Goal: Task Accomplishment & Management: Manage account settings

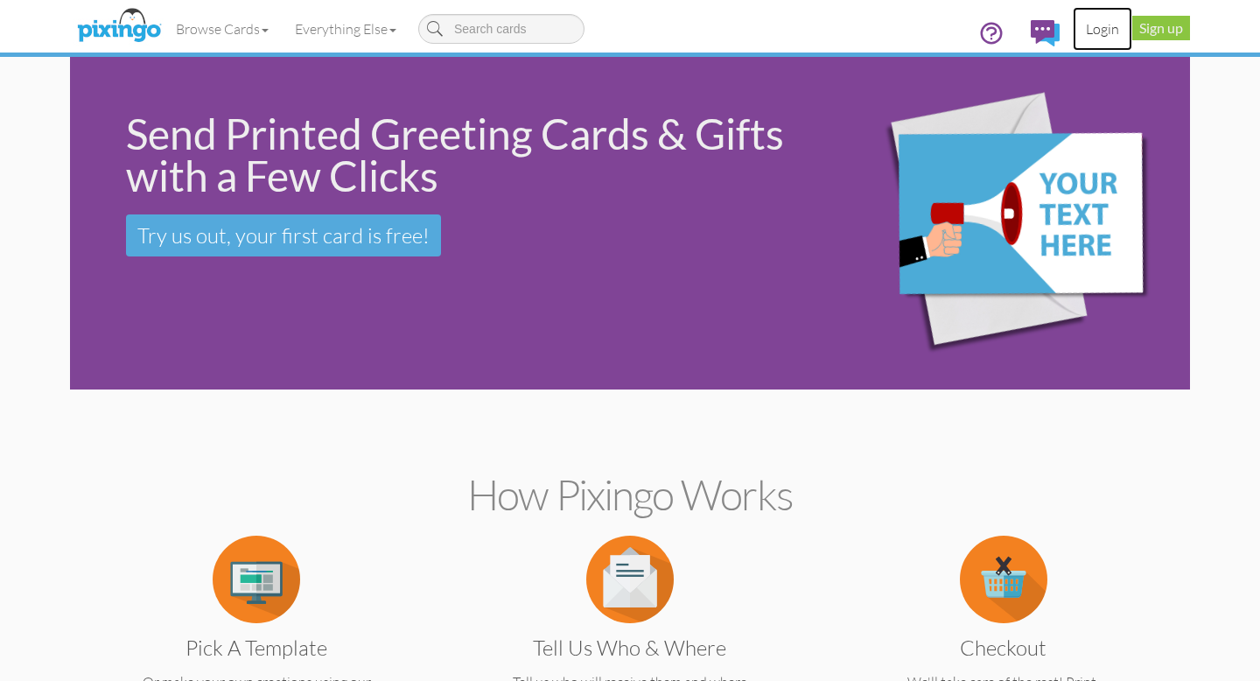
click at [1109, 24] on link "Login" at bounding box center [1103, 29] width 60 height 44
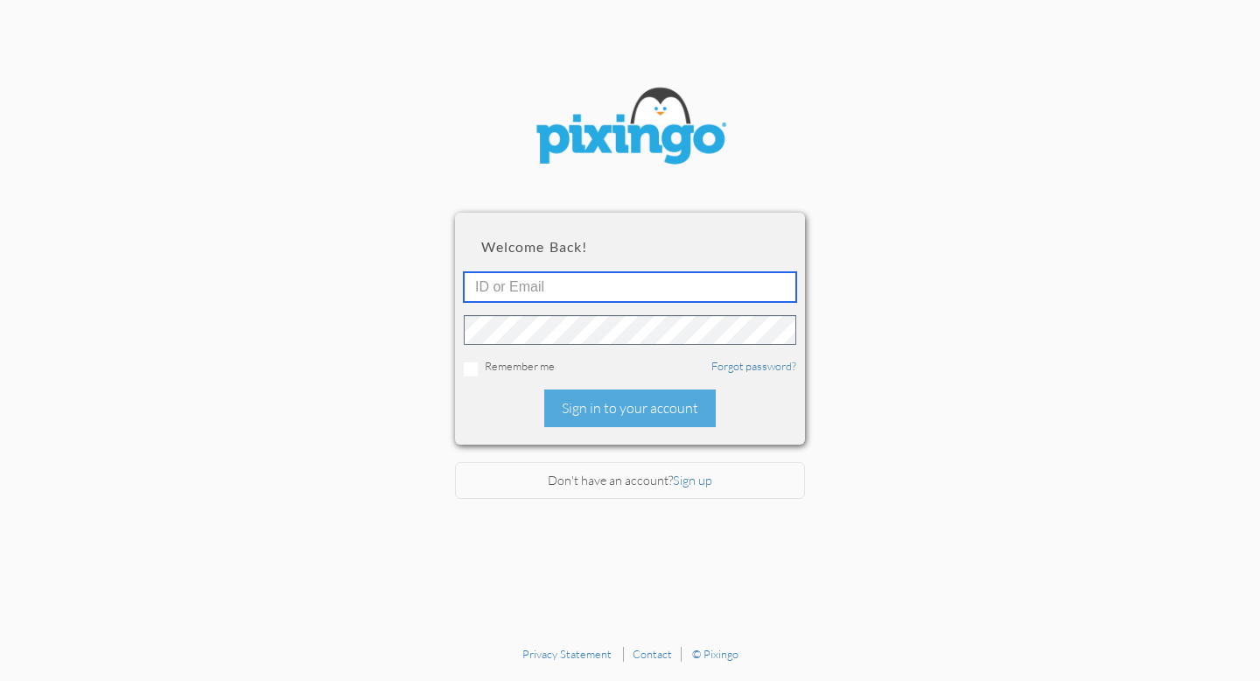
type input "[EMAIL_ADDRESS][DOMAIN_NAME]"
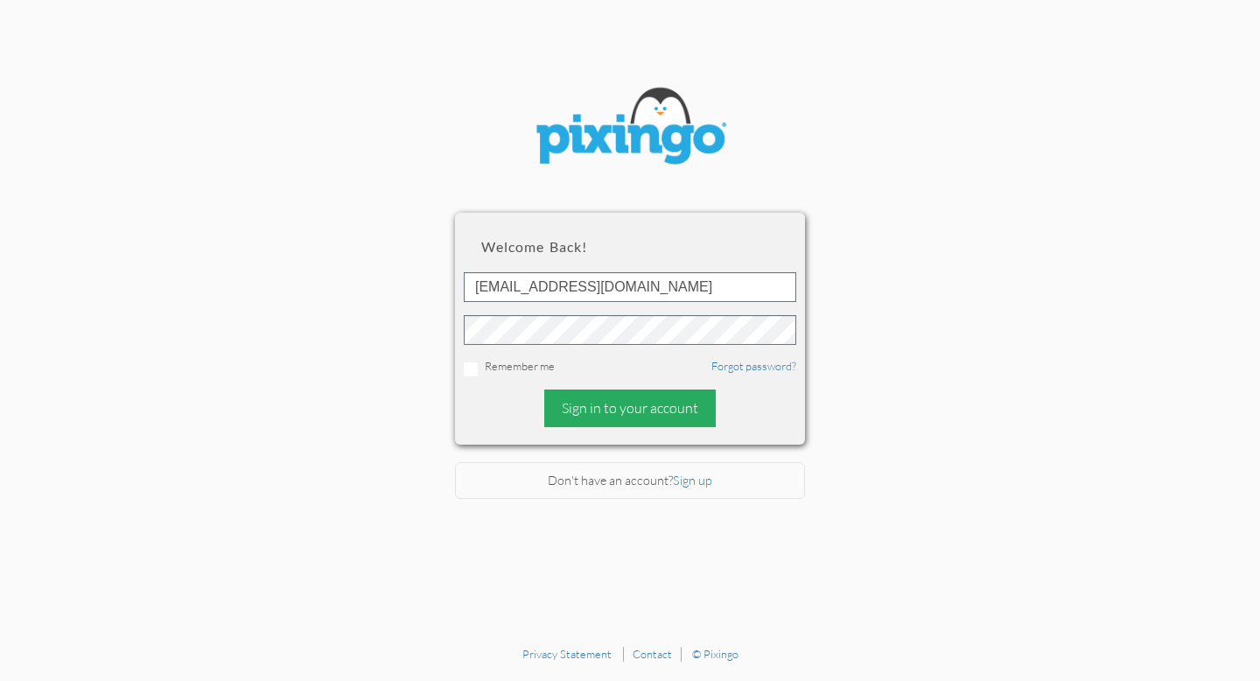
click at [658, 409] on div "Sign in to your account" at bounding box center [630, 408] width 172 height 38
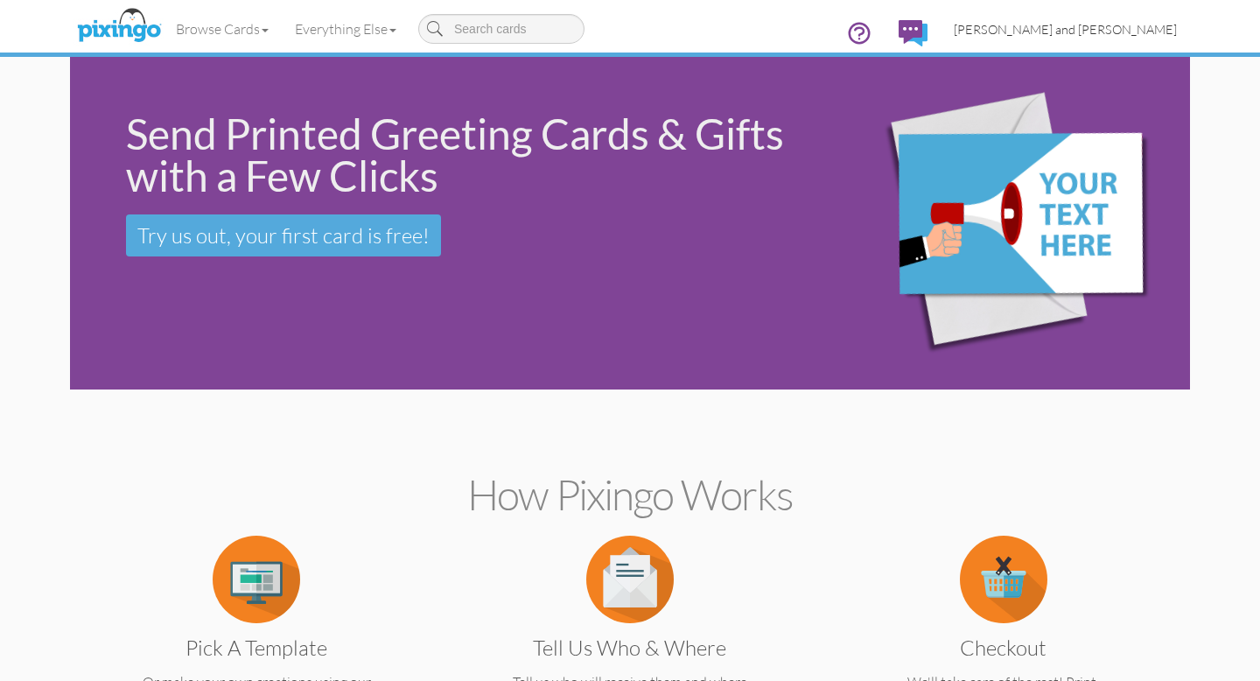
click at [1131, 28] on span "[PERSON_NAME] and [PERSON_NAME]" at bounding box center [1065, 29] width 223 height 15
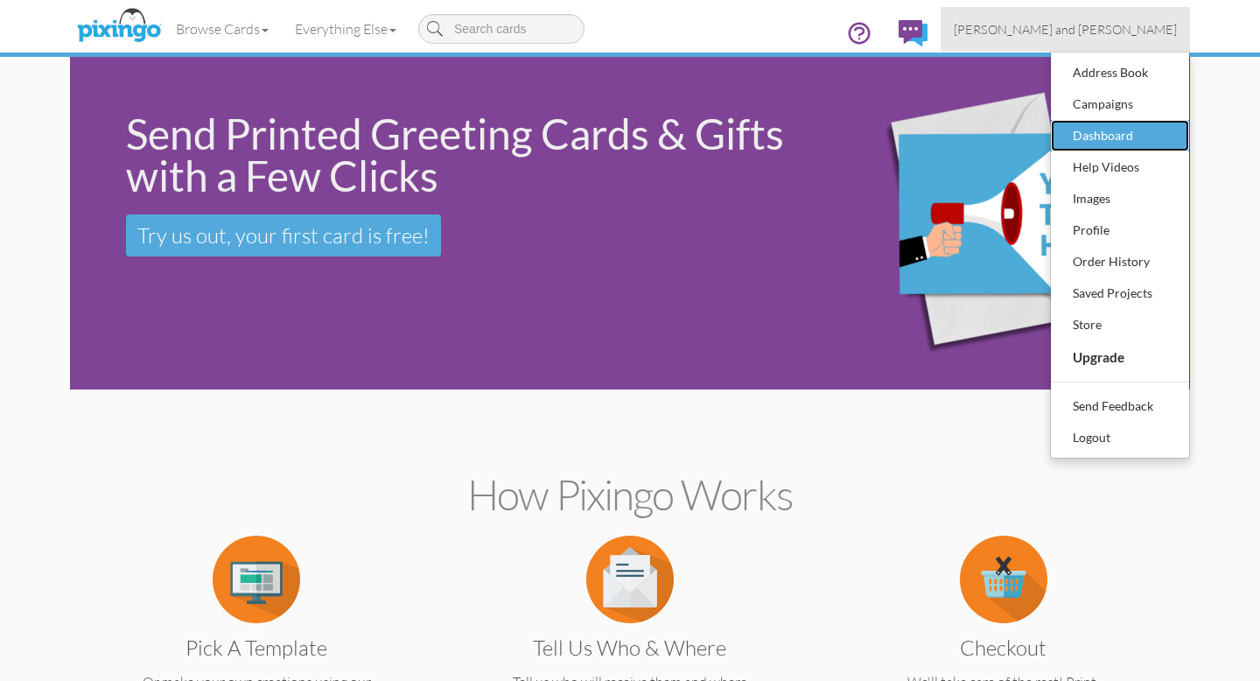
click at [1098, 137] on div "Dashboard" at bounding box center [1120, 136] width 103 height 26
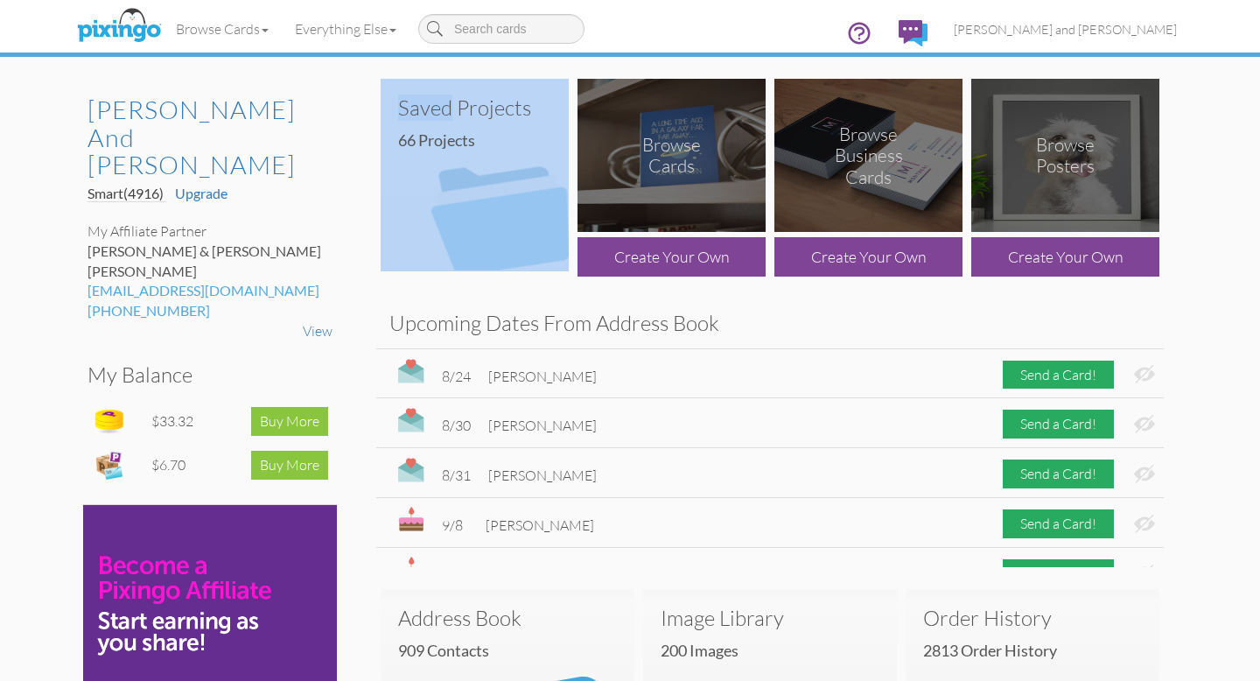
click at [478, 234] on img at bounding box center [475, 175] width 188 height 193
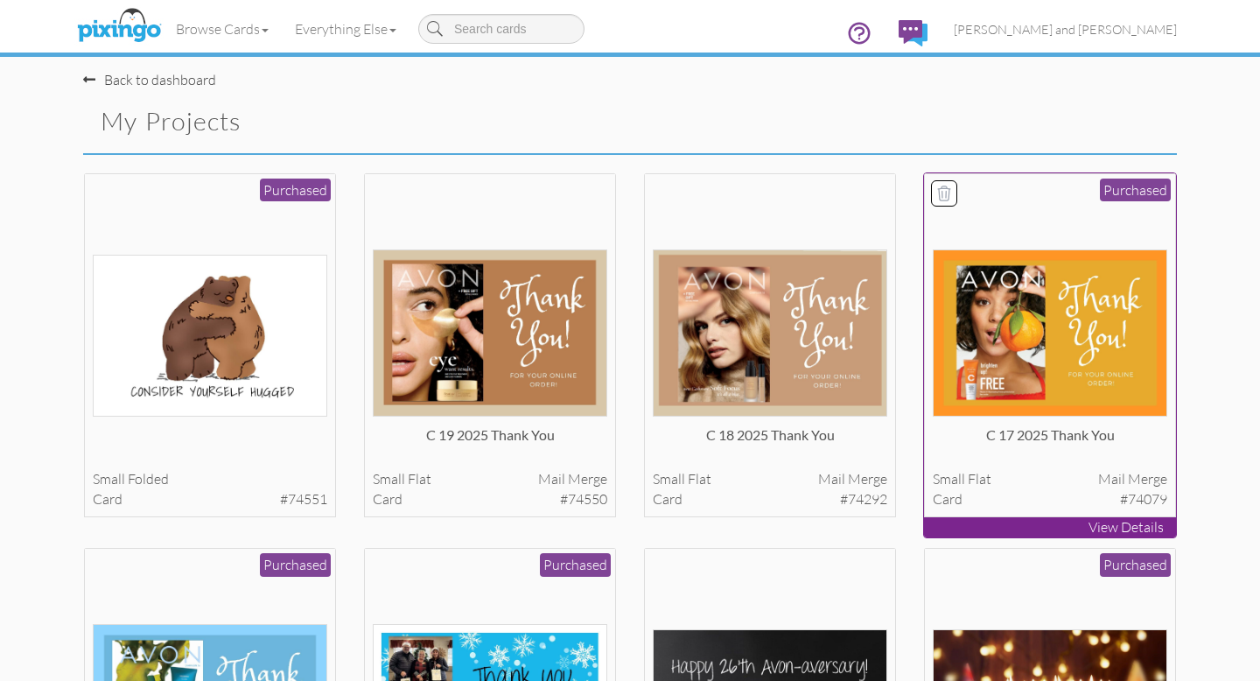
click at [1037, 346] on img at bounding box center [1050, 332] width 235 height 167
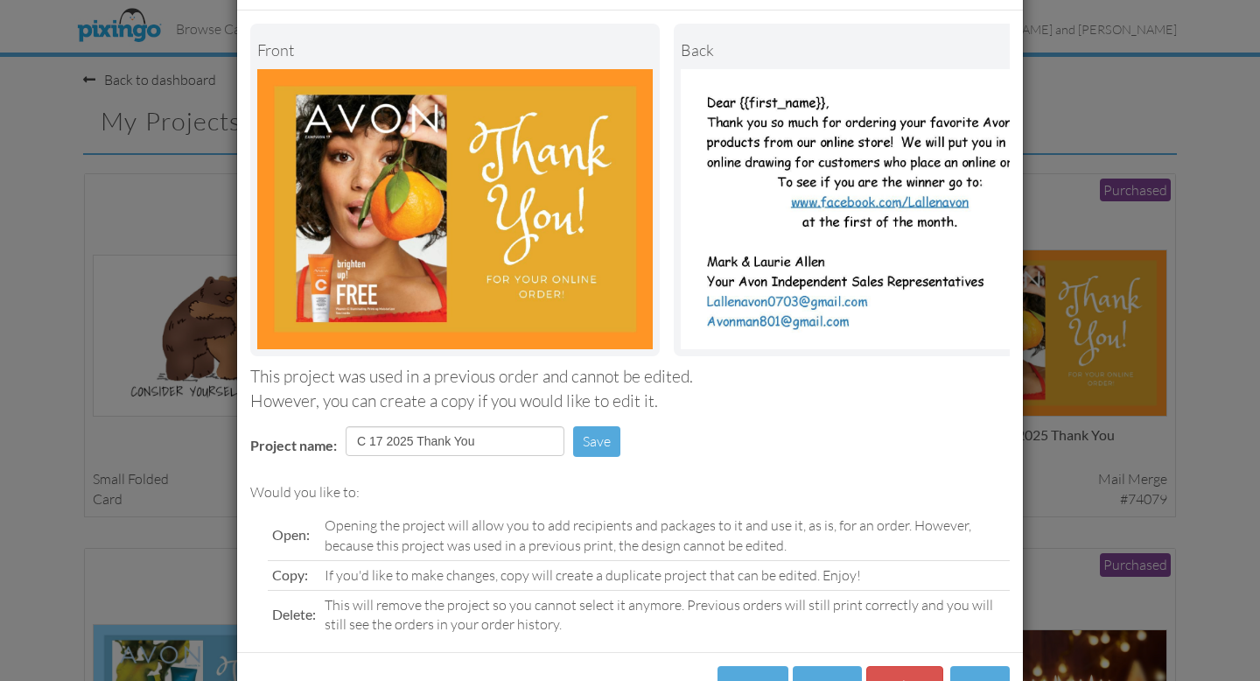
scroll to position [138, 0]
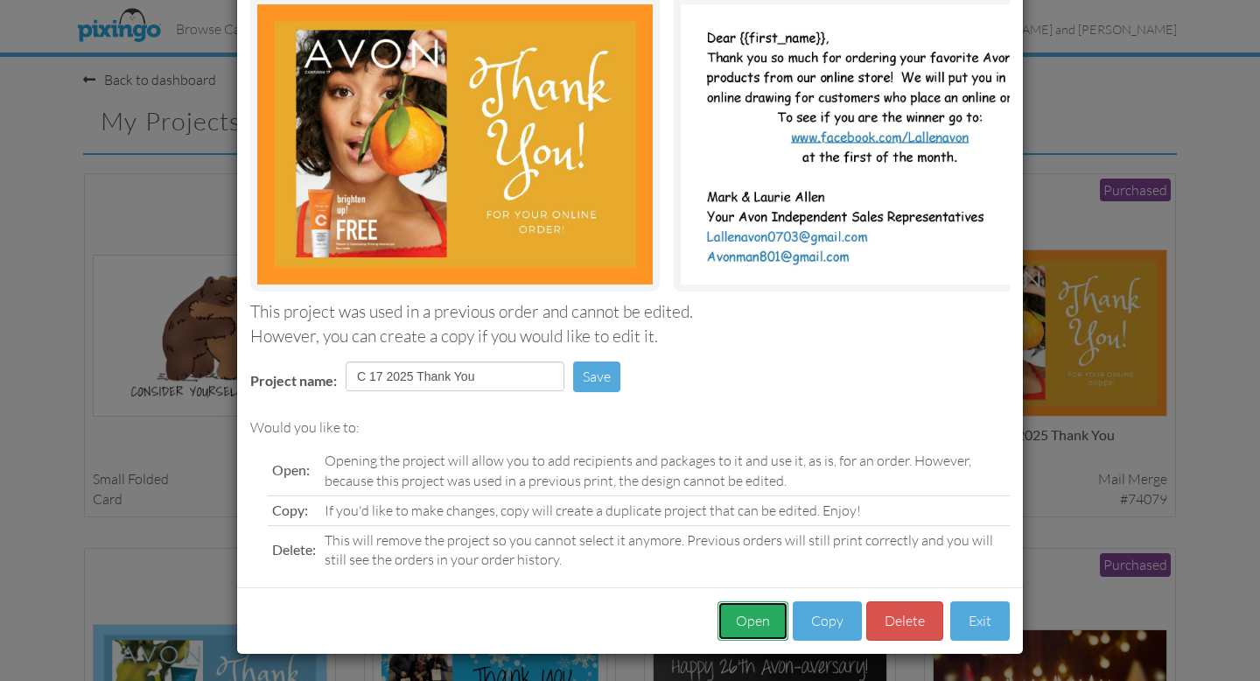
click at [751, 625] on button "Open" at bounding box center [753, 620] width 71 height 39
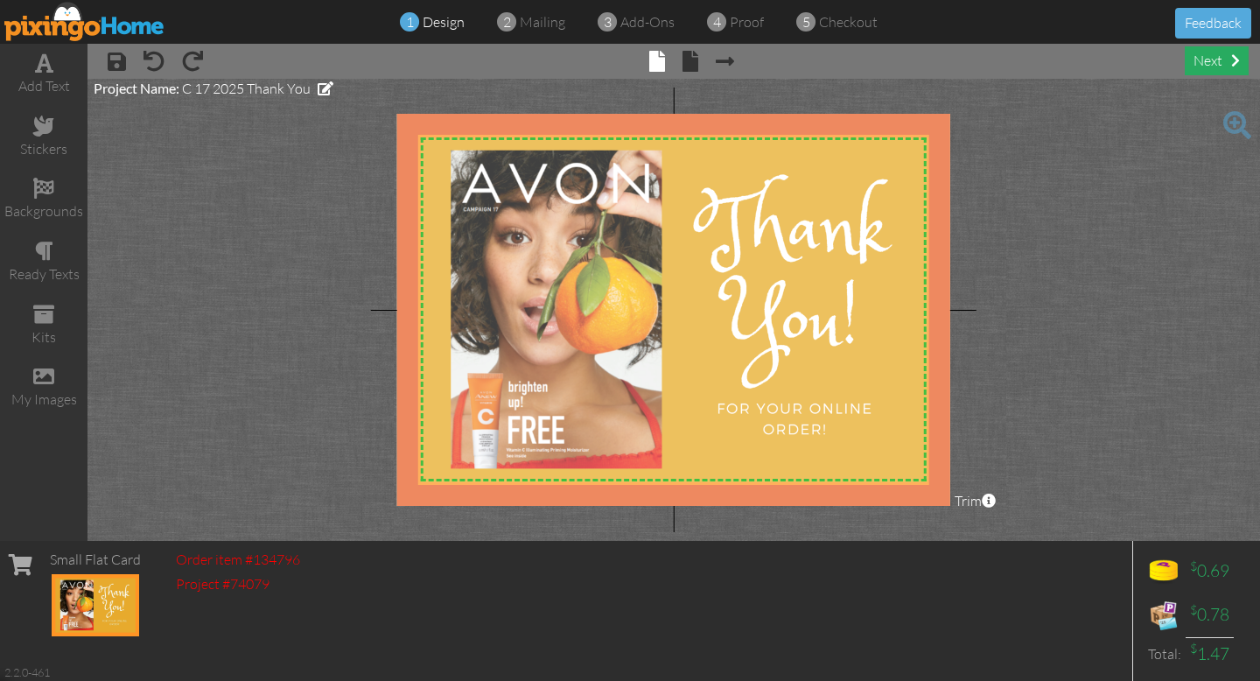
click at [1214, 64] on div "next" at bounding box center [1217, 60] width 64 height 29
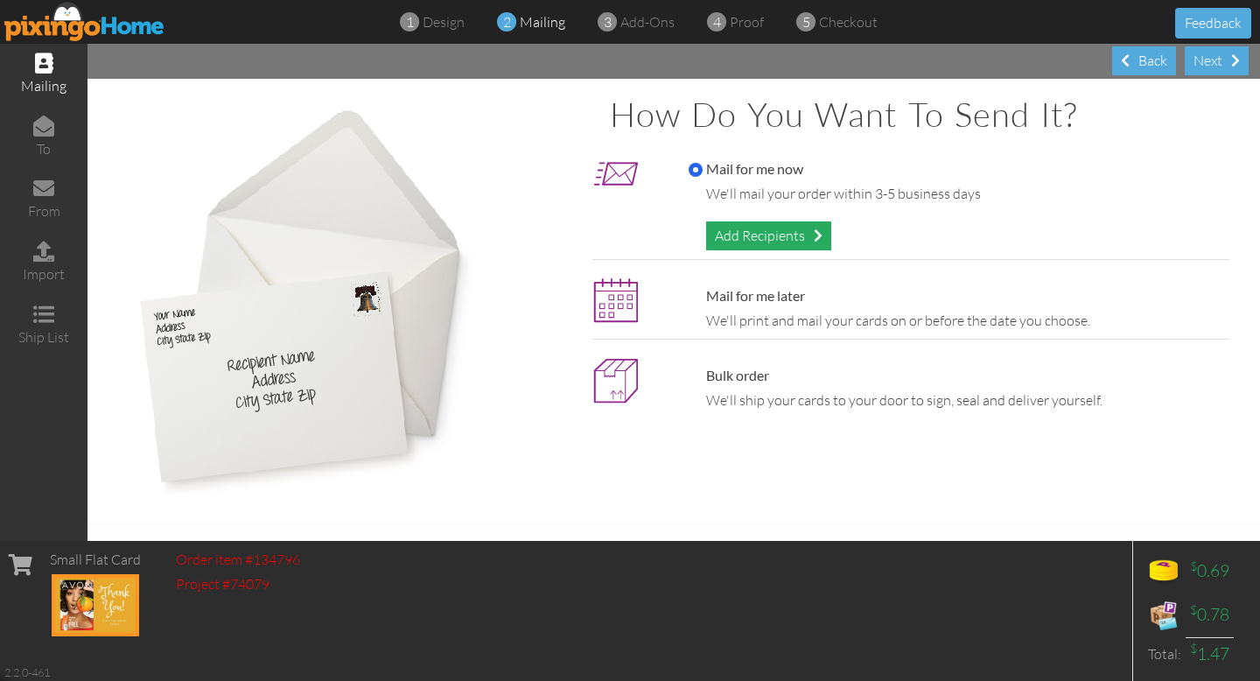
click at [768, 239] on div "Add Recipients" at bounding box center [768, 235] width 125 height 29
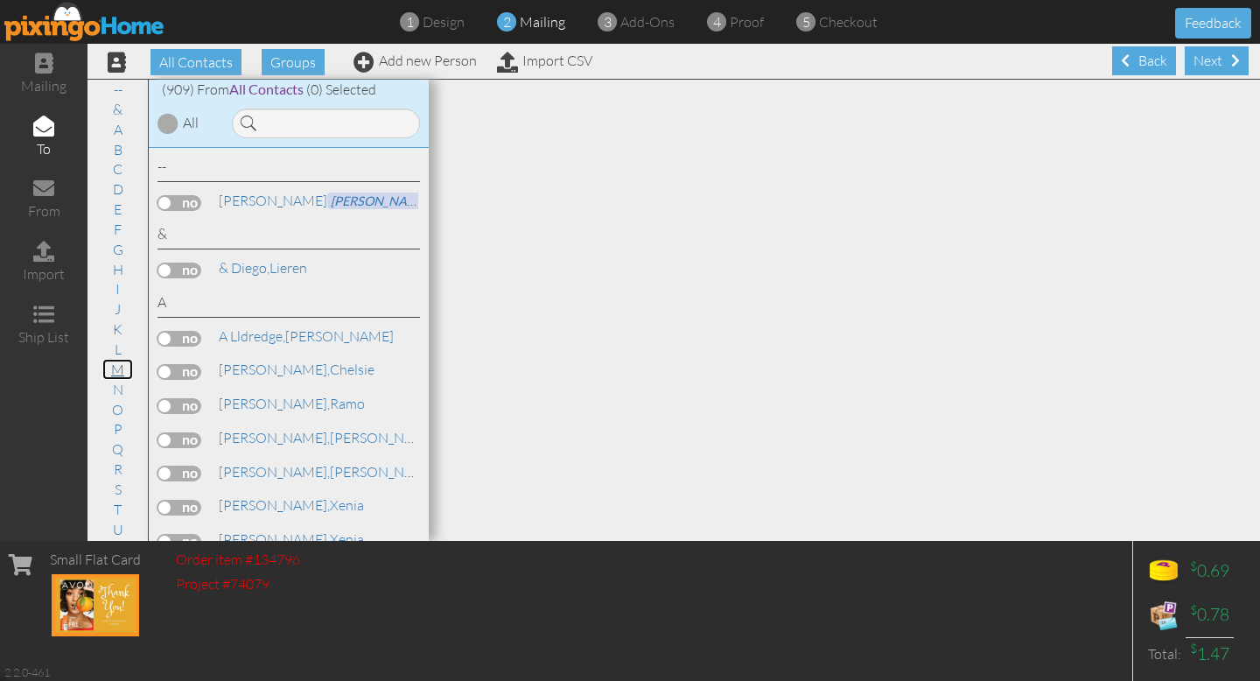
click at [118, 372] on link "M" at bounding box center [117, 369] width 31 height 21
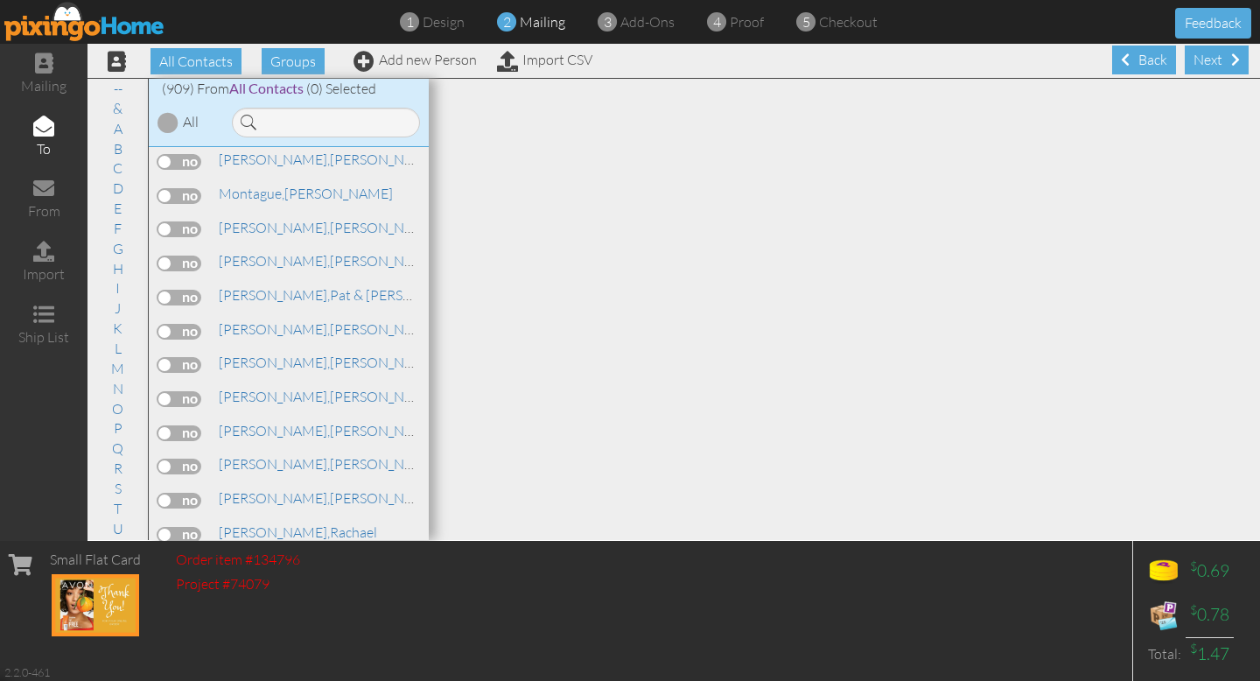
scroll to position [19073, 0]
click at [179, 660] on label at bounding box center [180, 668] width 44 height 16
click at [0, 0] on input "checkbox" at bounding box center [0, 0] width 0 height 0
click at [1196, 54] on div "Next" at bounding box center [1217, 60] width 64 height 29
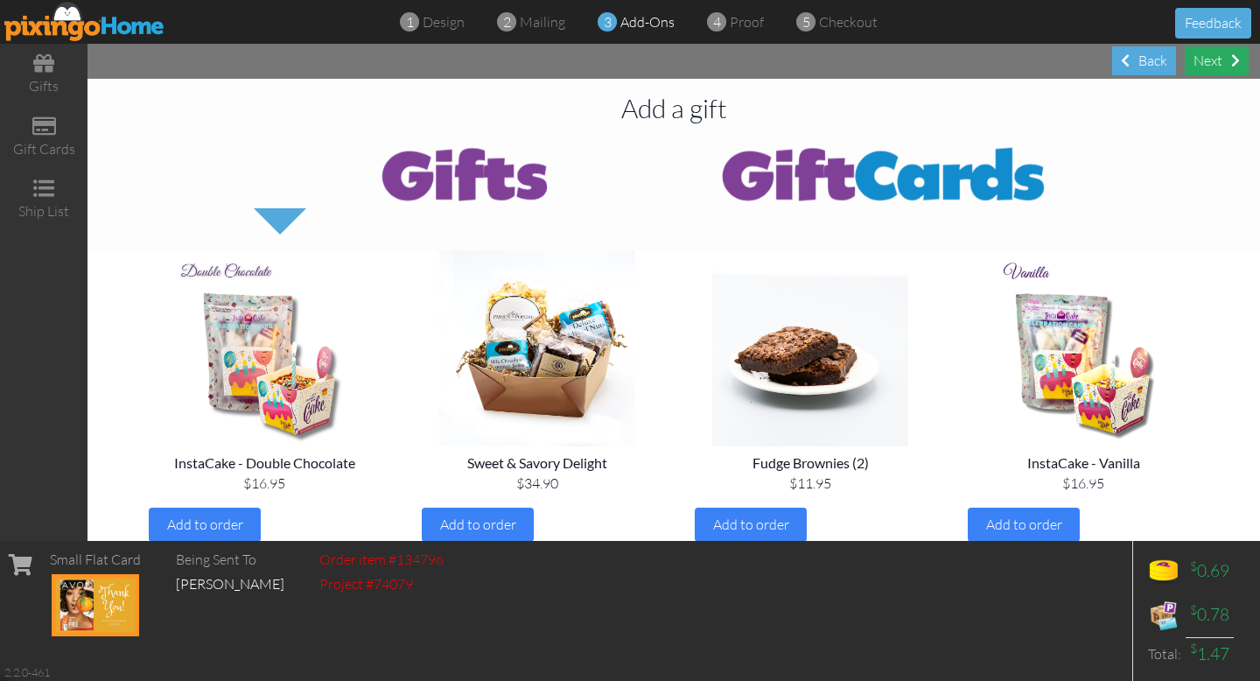
click at [1201, 56] on div "Next" at bounding box center [1217, 60] width 64 height 29
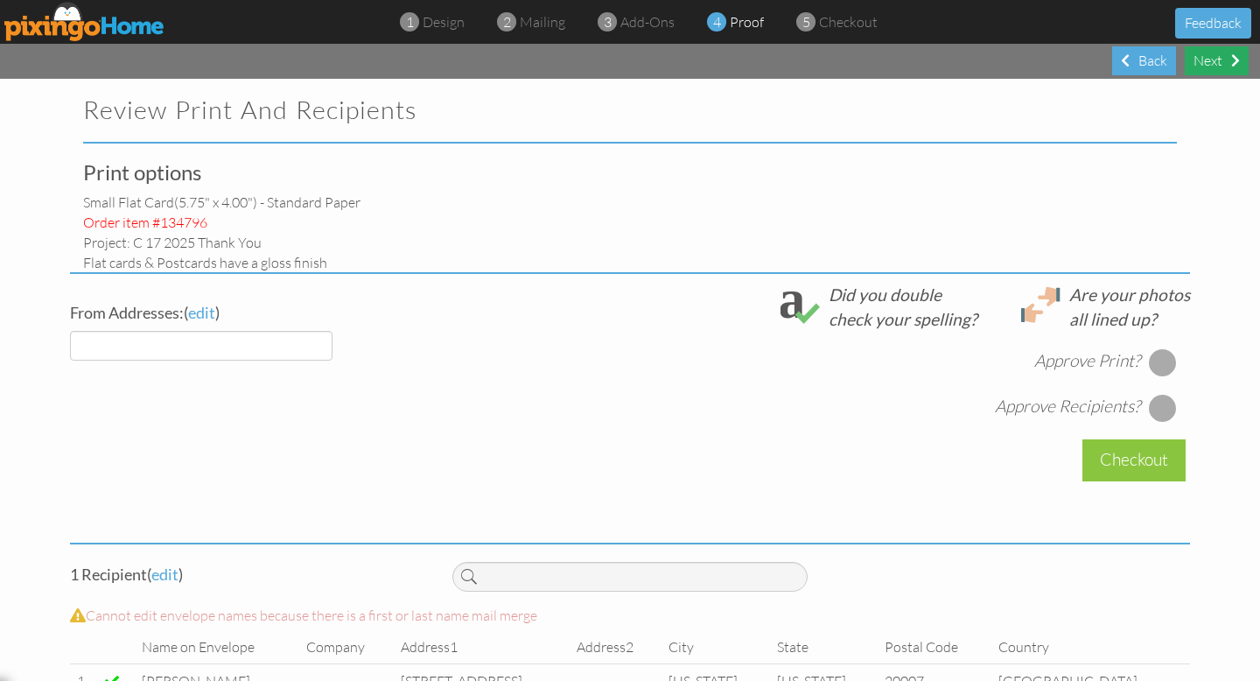
select select "object:4320"
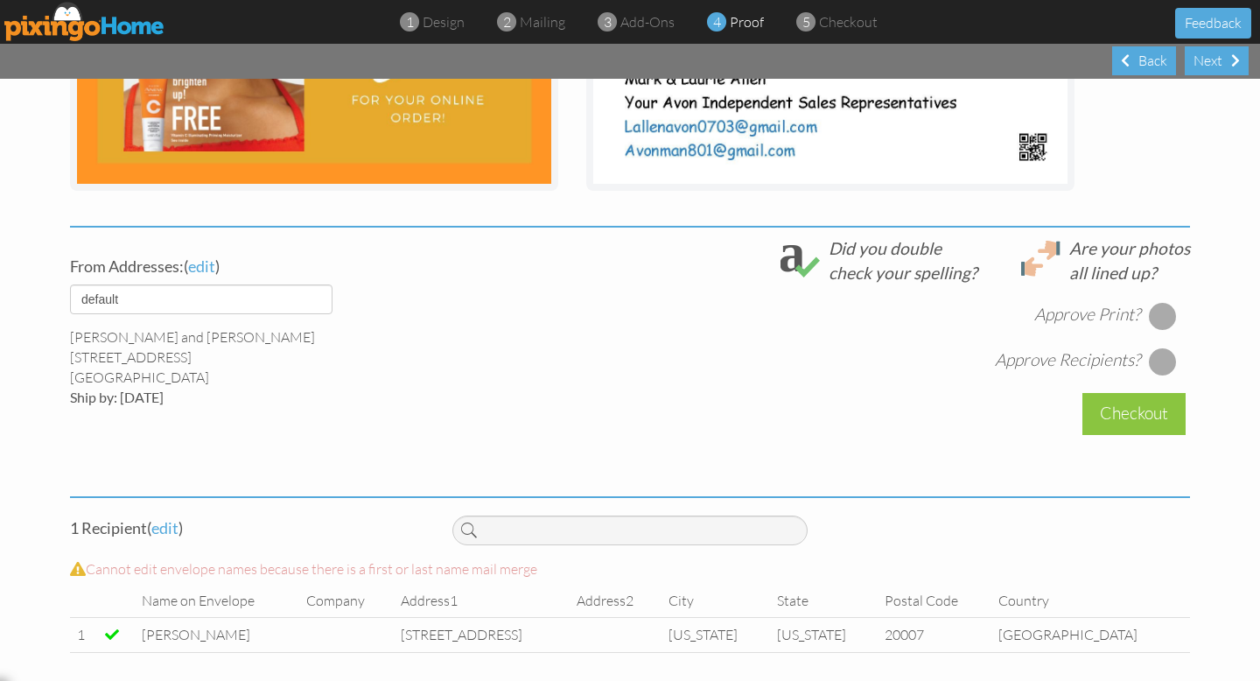
scroll to position [512, 0]
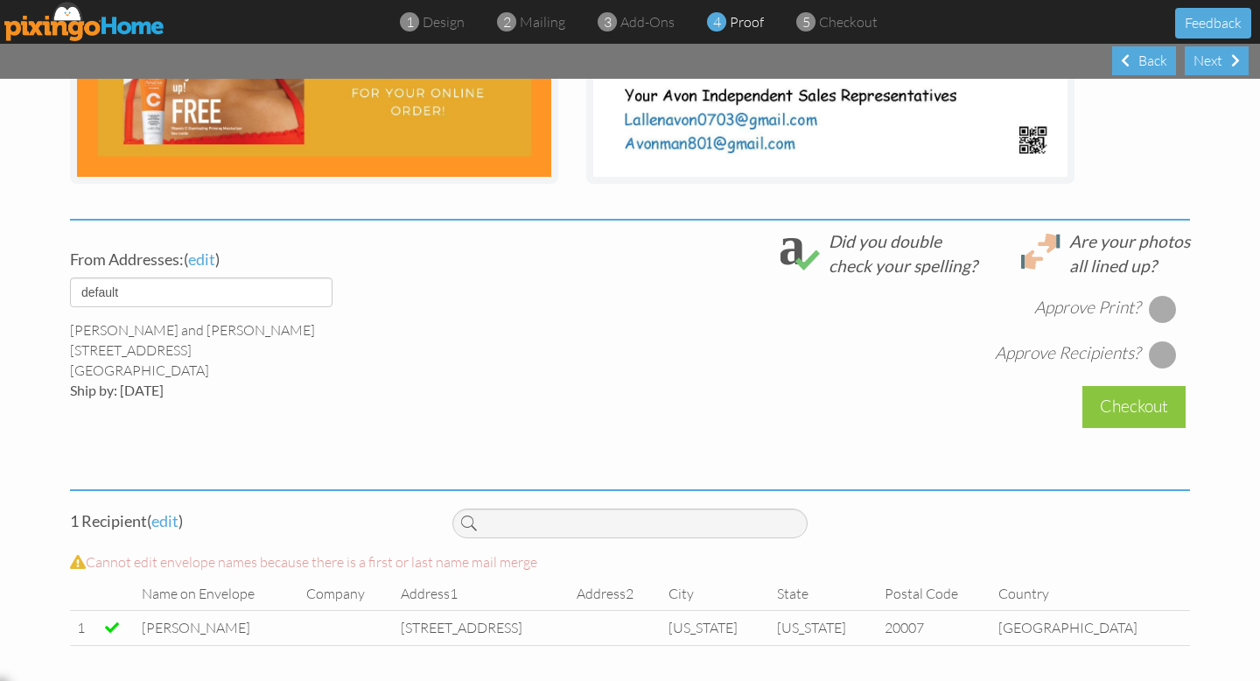
click at [1163, 305] on div at bounding box center [1163, 309] width 28 height 28
click at [1163, 354] on div at bounding box center [1163, 354] width 28 height 28
click at [1146, 399] on div "Checkout" at bounding box center [1134, 406] width 103 height 41
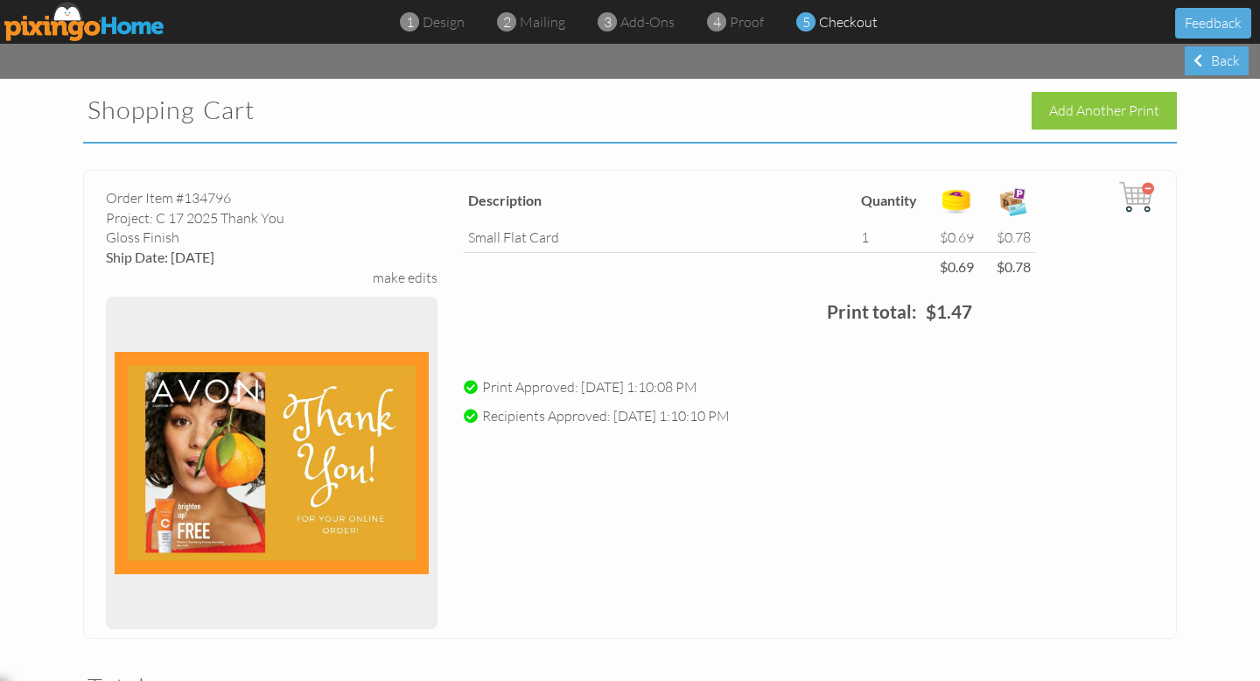
scroll to position [430, 0]
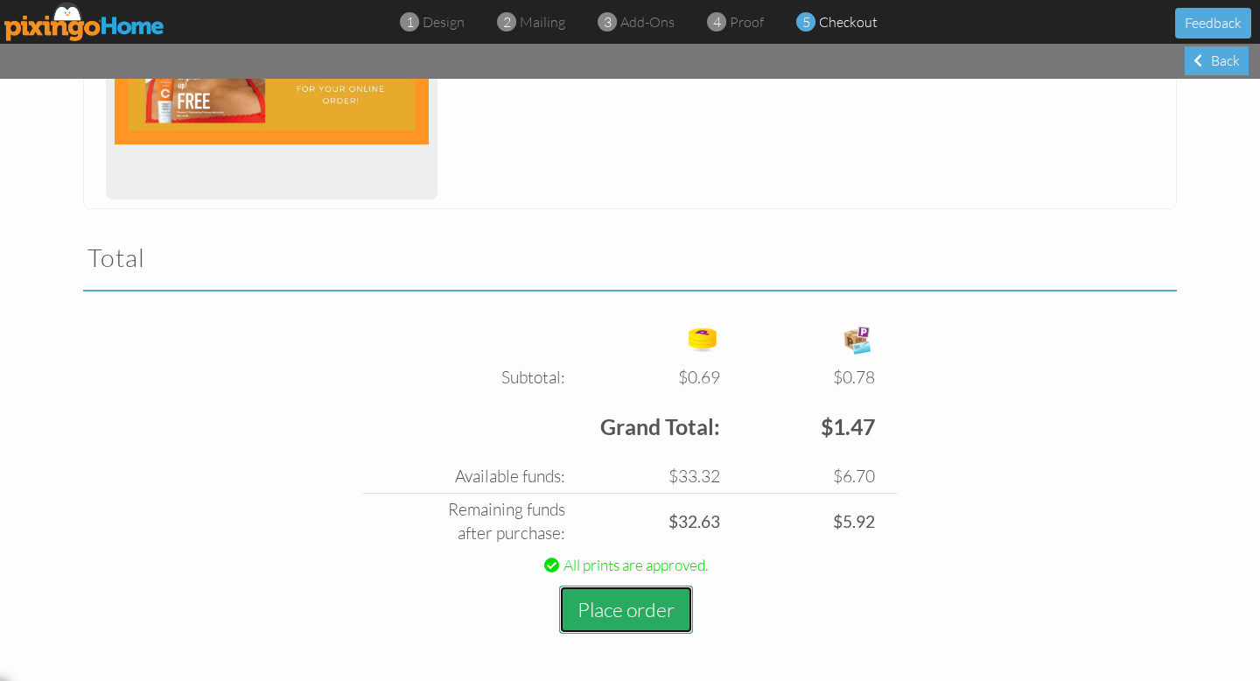
click at [659, 616] on button "Place order" at bounding box center [626, 610] width 134 height 48
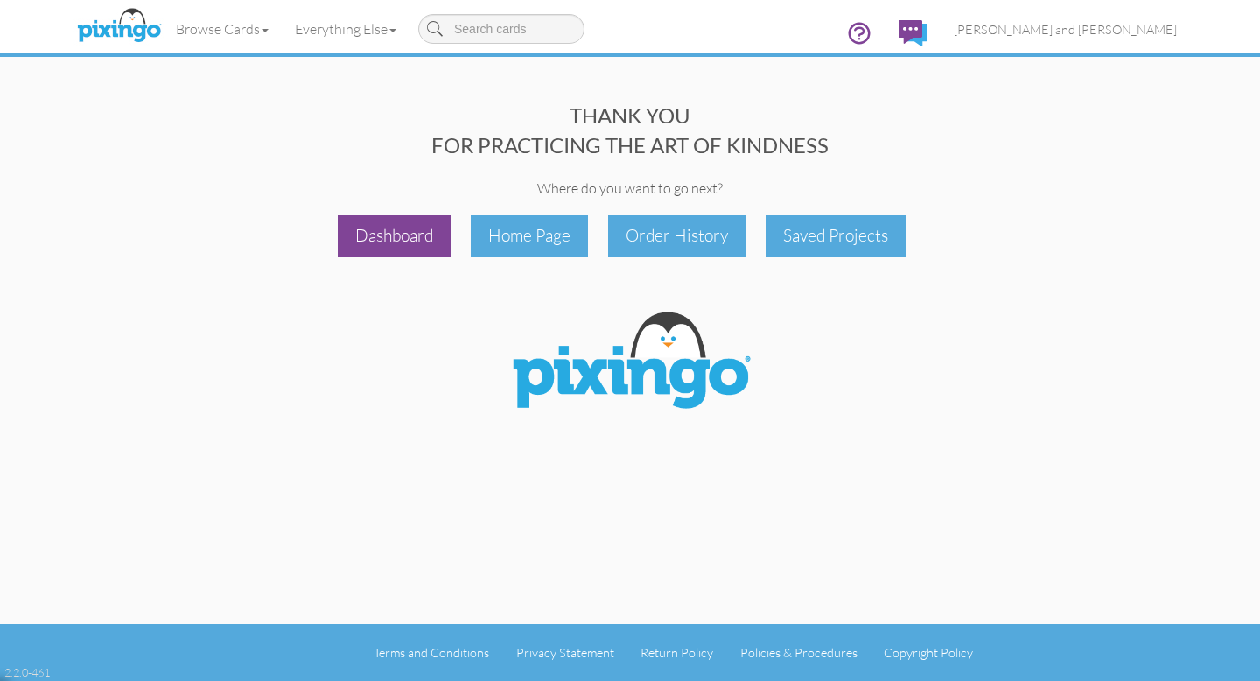
click at [396, 235] on div "Dashboard" at bounding box center [394, 235] width 113 height 41
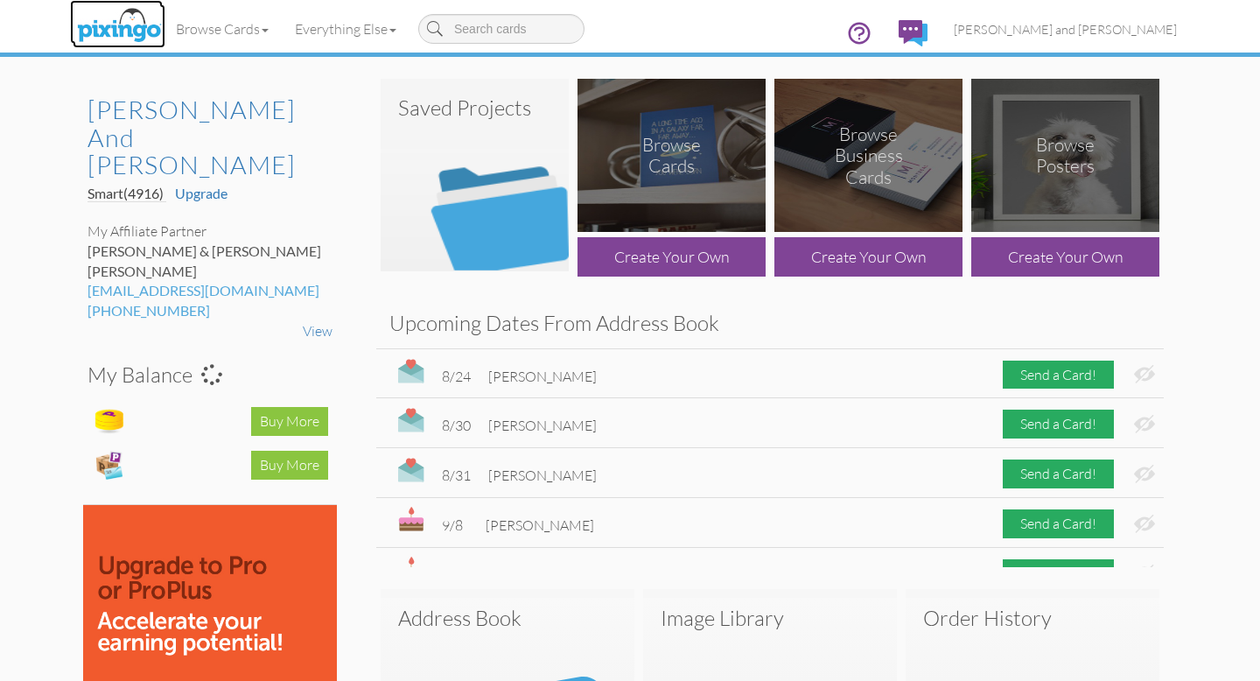
click at [124, 32] on img at bounding box center [119, 26] width 93 height 44
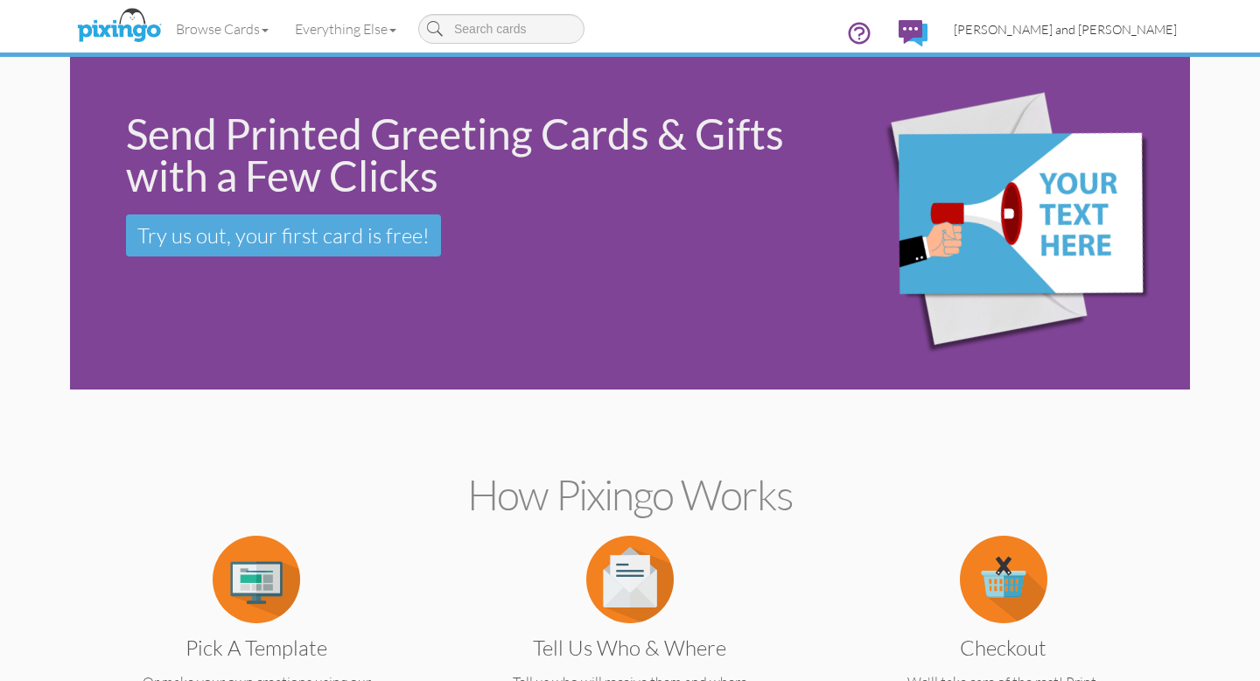
click at [1106, 25] on span "[PERSON_NAME] and [PERSON_NAME]" at bounding box center [1065, 29] width 223 height 15
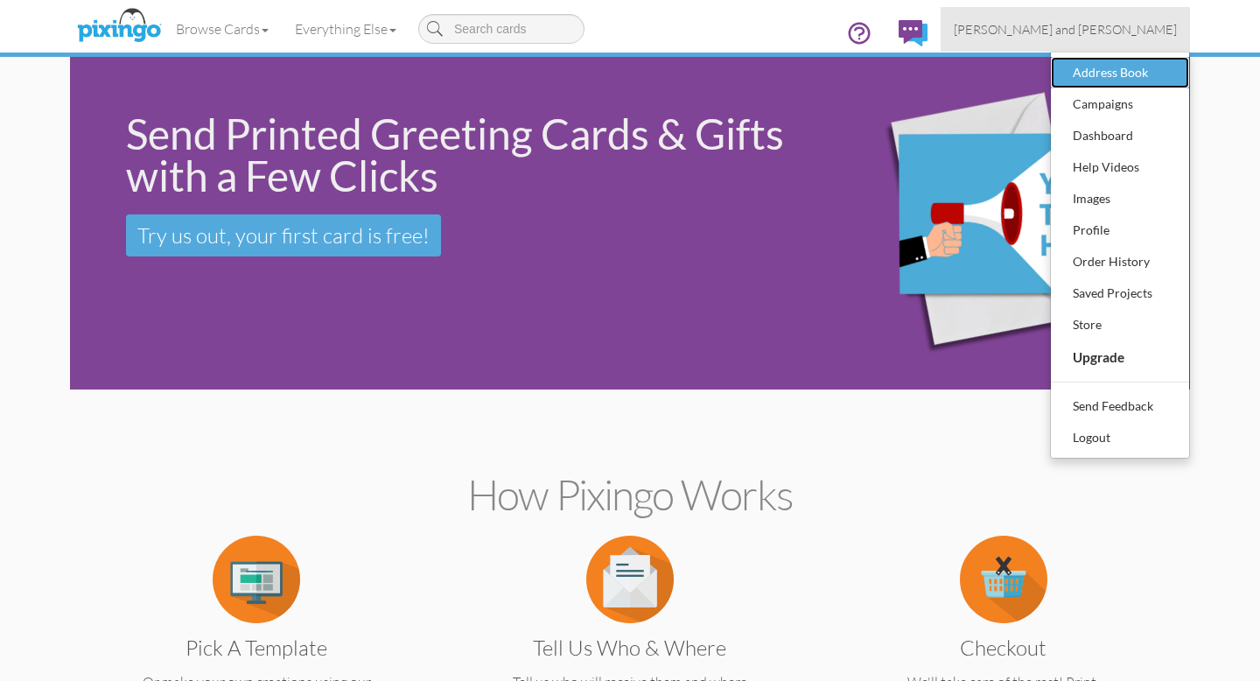
click at [1096, 72] on div "Address Book" at bounding box center [1120, 73] width 103 height 26
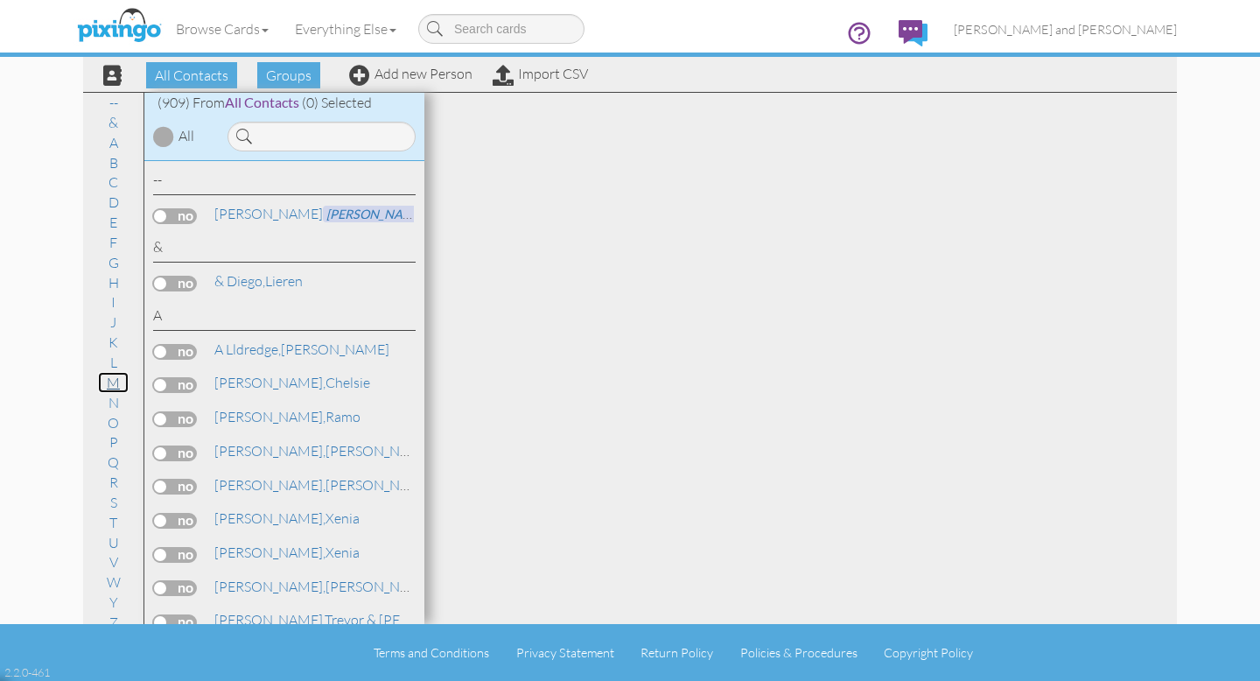
click at [112, 379] on link "M" at bounding box center [113, 382] width 31 height 21
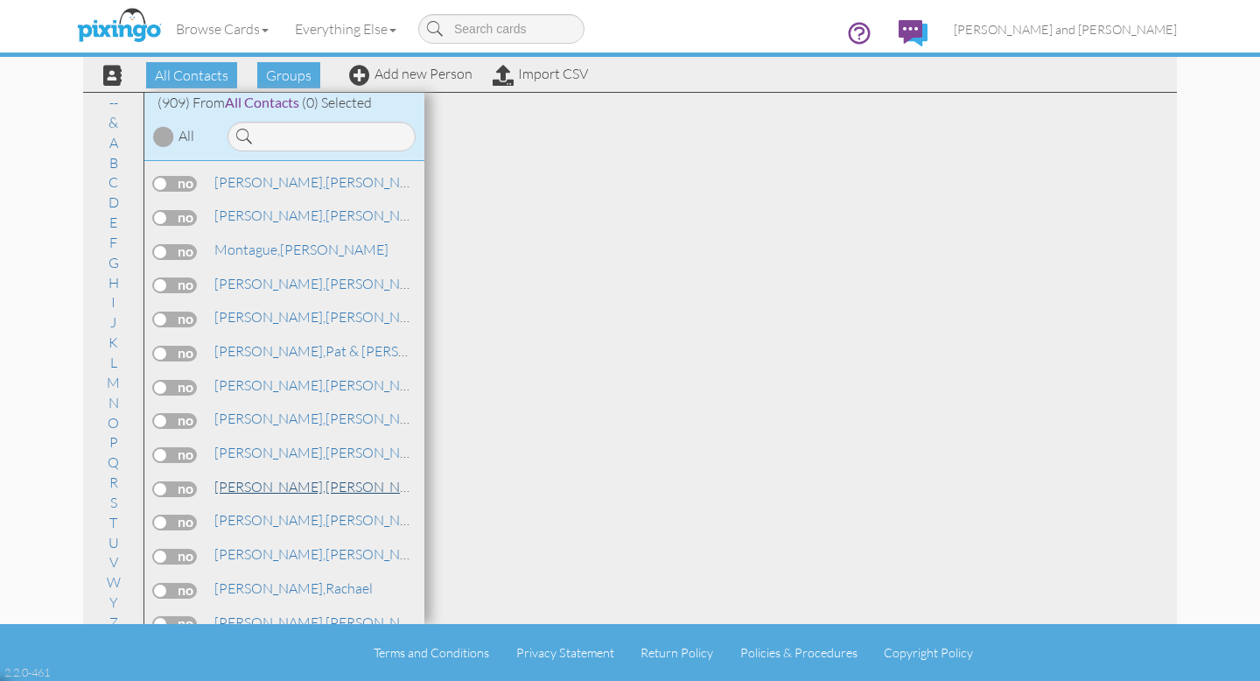
scroll to position [19026, 0]
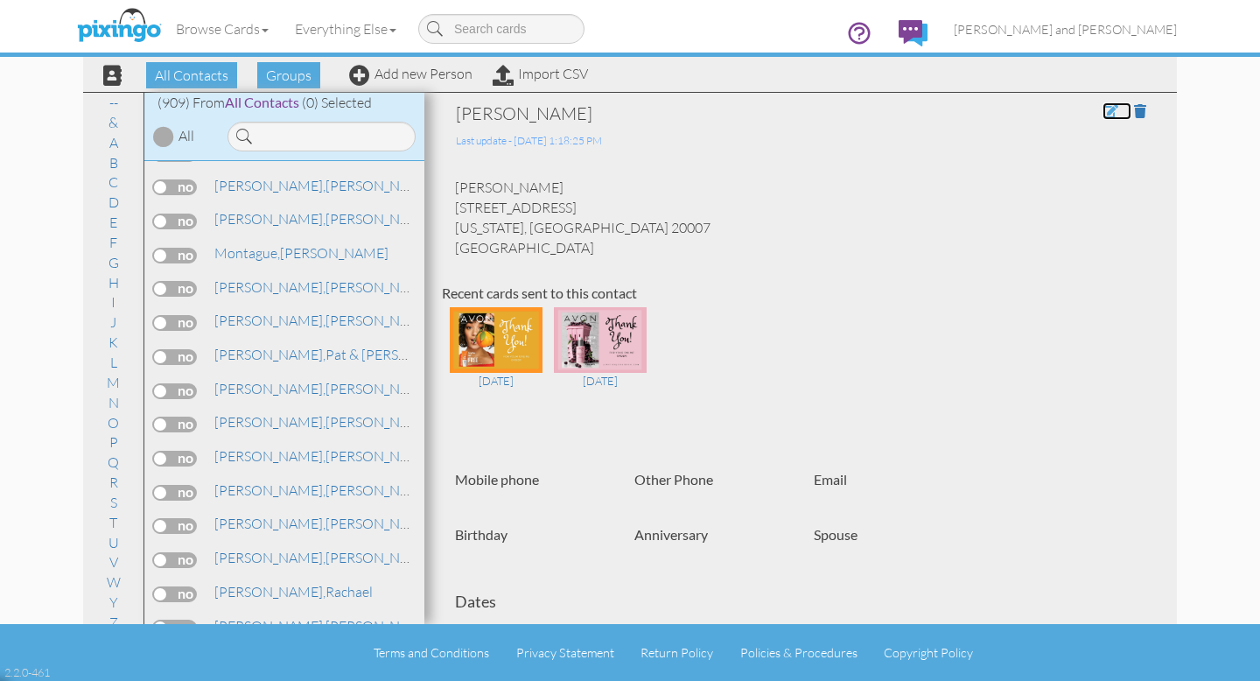
click at [1109, 110] on span at bounding box center [1111, 111] width 16 height 14
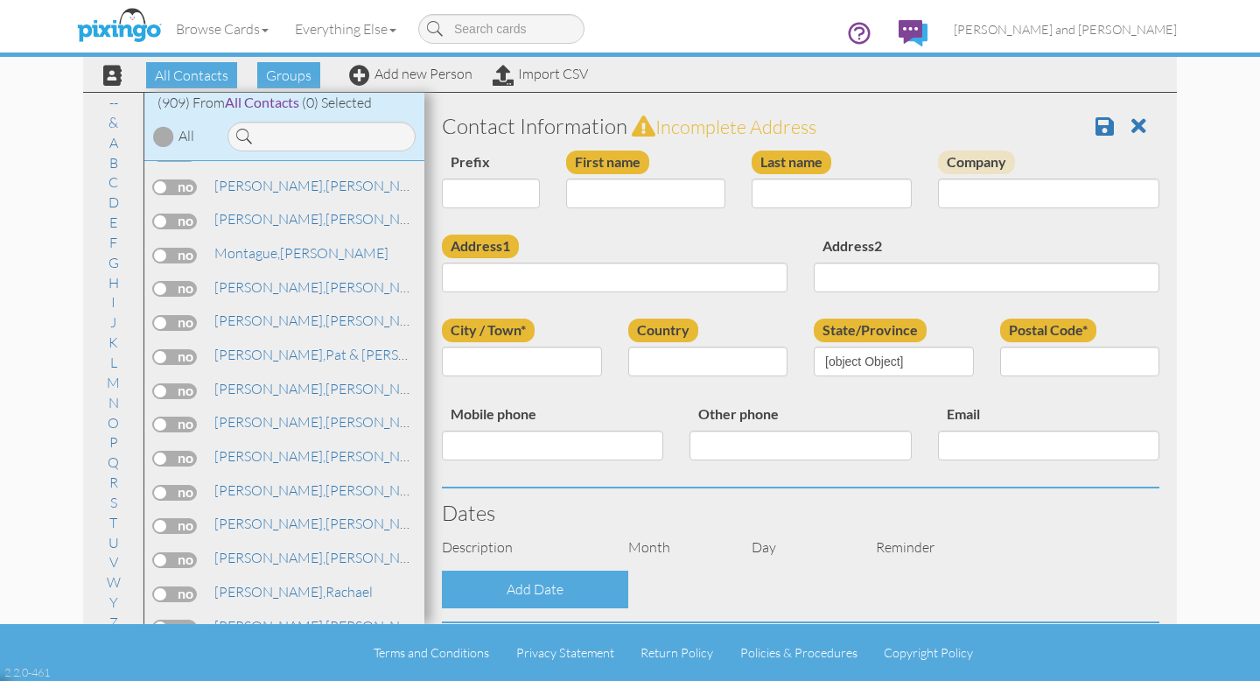
type input "[PERSON_NAME]"
type input "Muhlner"
type input "[STREET_ADDRESS]"
type input "[US_STATE]"
type input "20007"
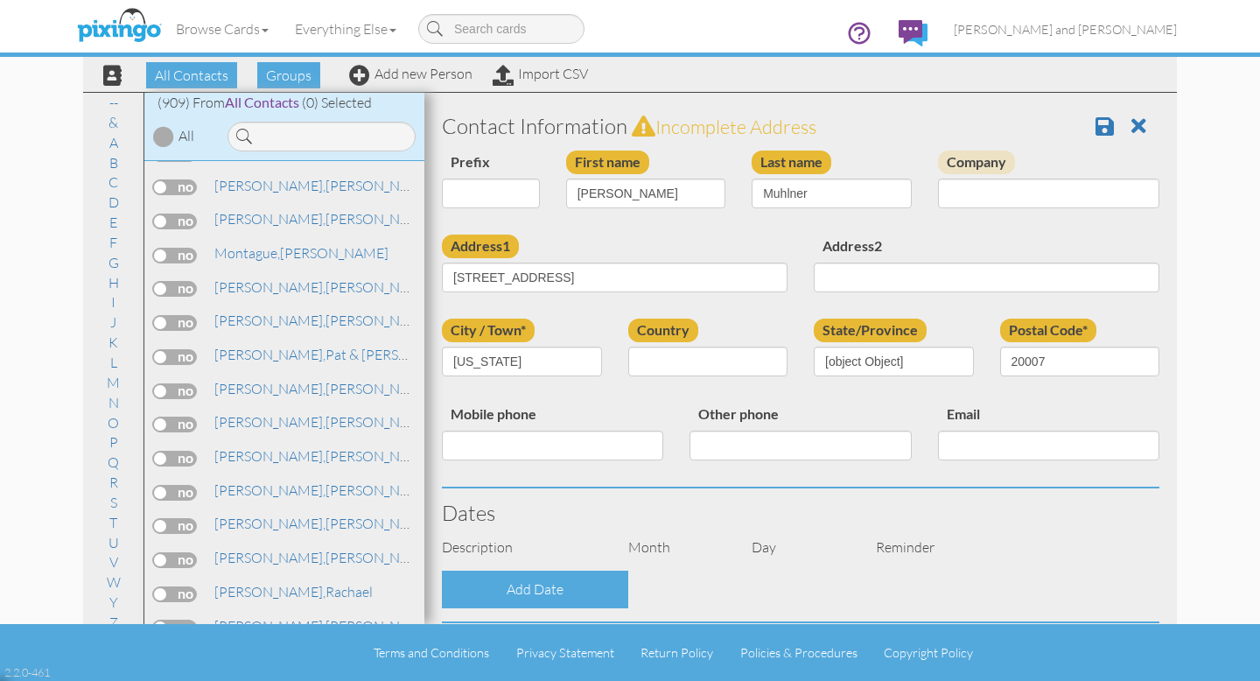
select select "object:7172"
select select "object:7417"
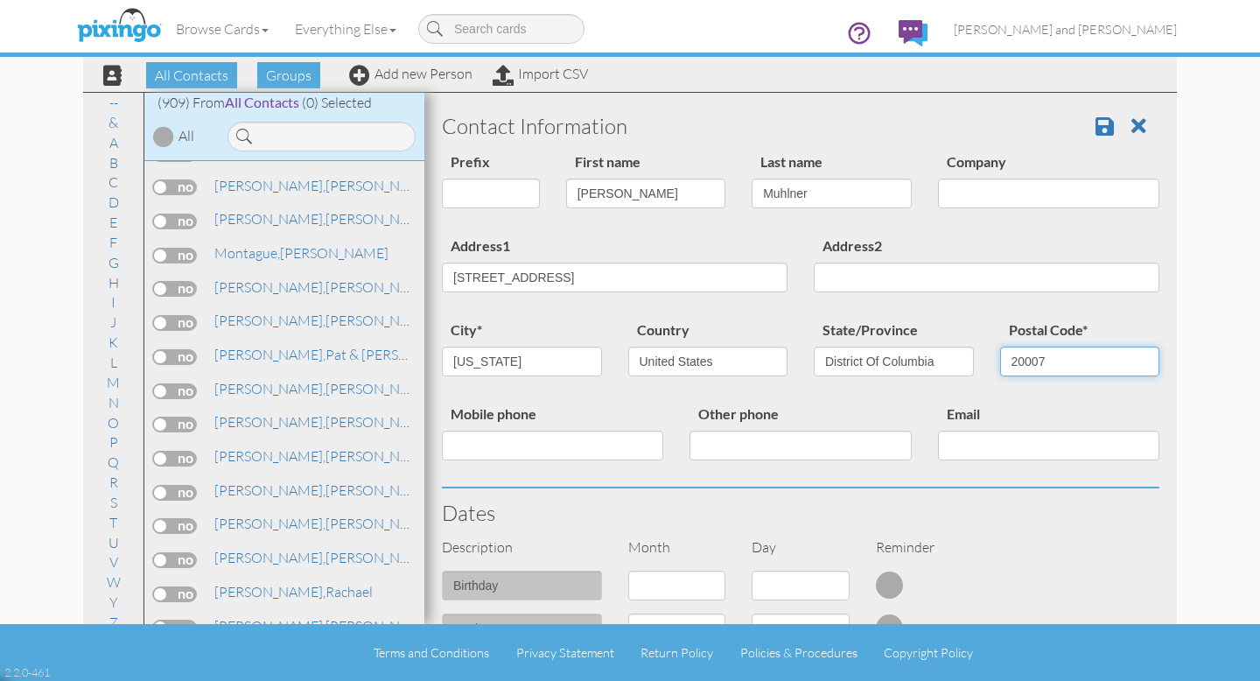
click at [1049, 364] on input "20007" at bounding box center [1080, 362] width 160 height 30
type input "20007-2149"
click at [1101, 123] on span at bounding box center [1105, 126] width 18 height 21
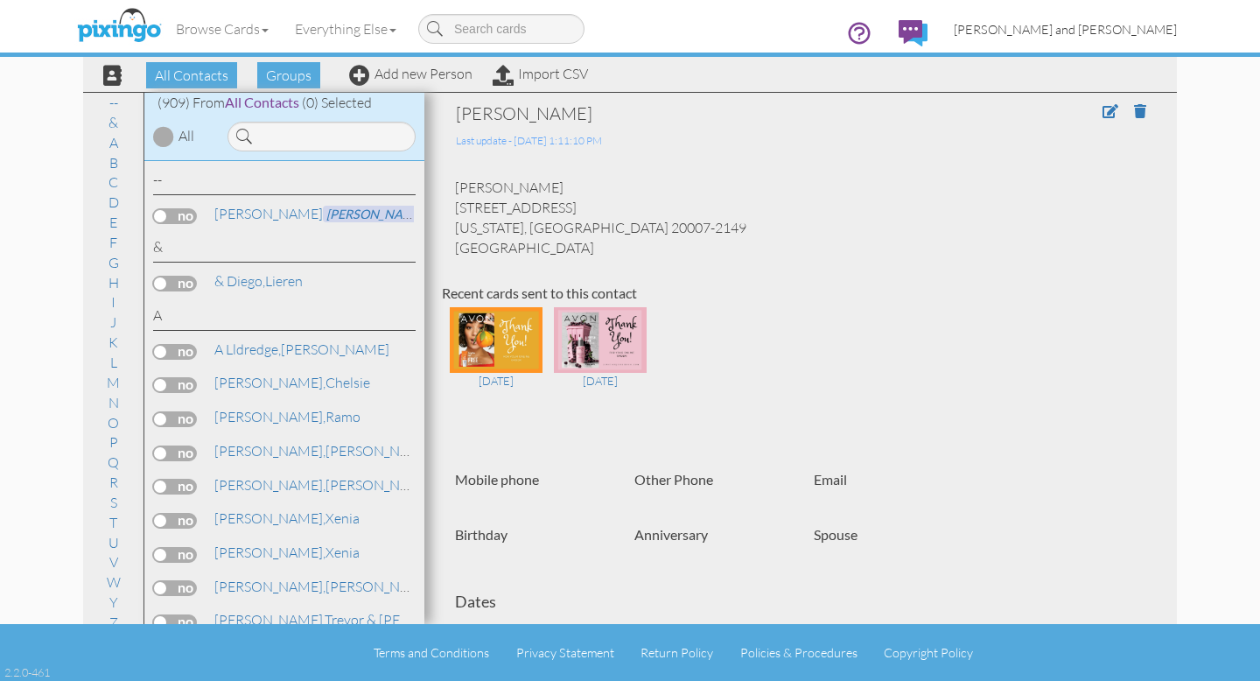
click at [1121, 31] on span "[PERSON_NAME] and [PERSON_NAME]" at bounding box center [1065, 29] width 223 height 15
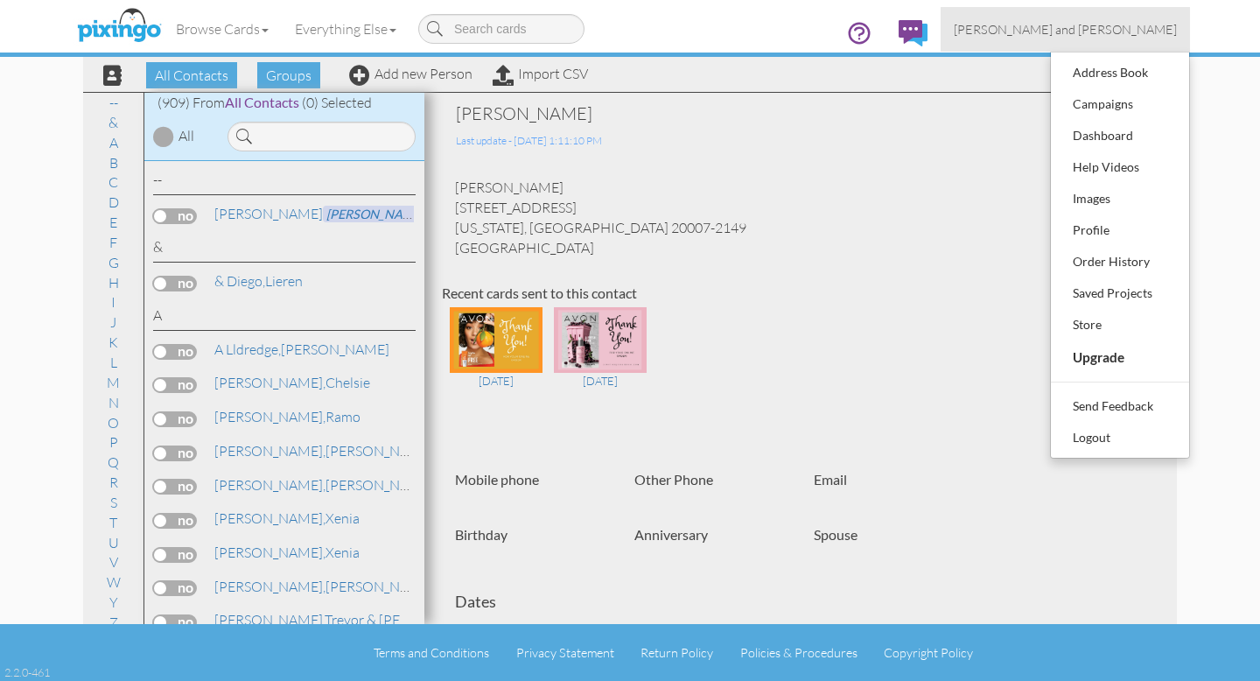
click at [792, 292] on div "Recent cards sent to this contact" at bounding box center [801, 294] width 718 height 20
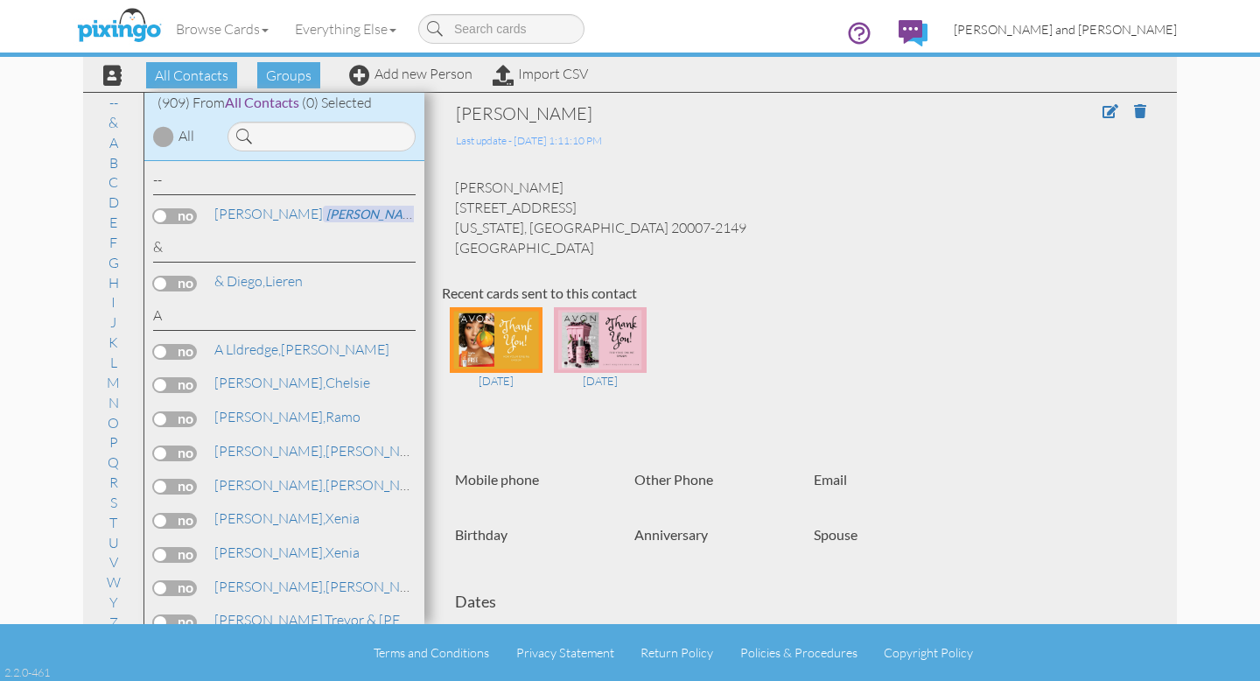
click at [1100, 26] on span "[PERSON_NAME] and [PERSON_NAME]" at bounding box center [1065, 29] width 223 height 15
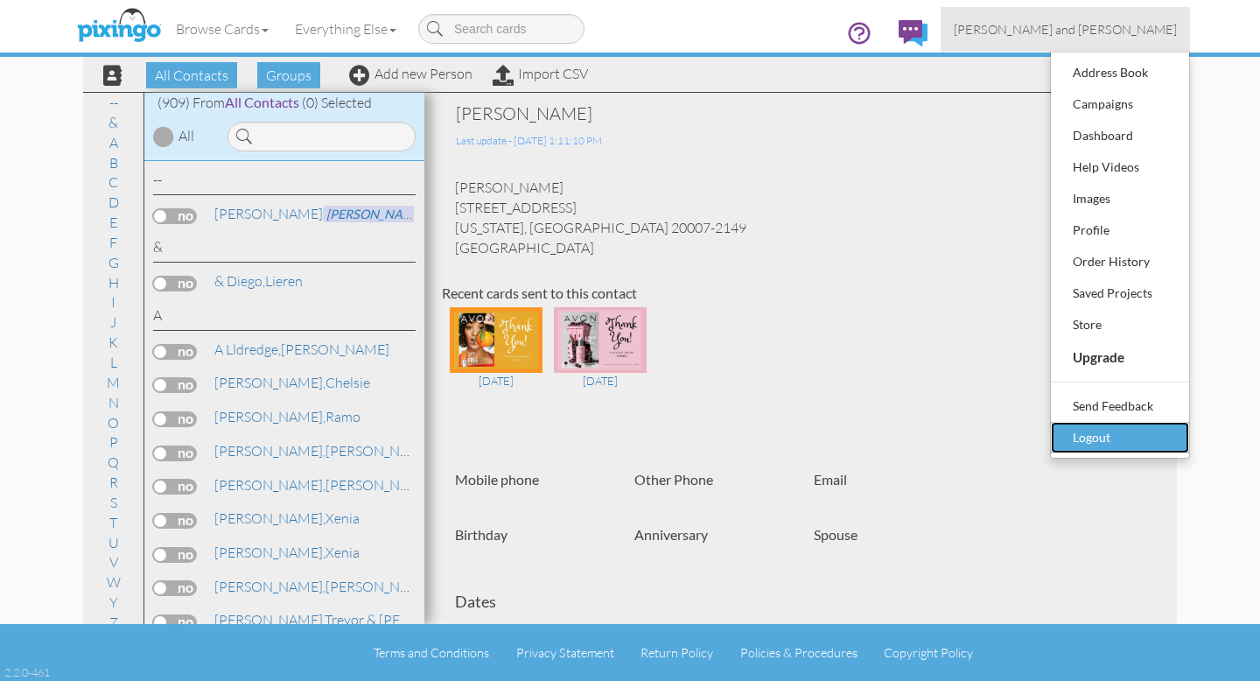
click at [1098, 440] on div "Logout" at bounding box center [1120, 437] width 103 height 26
